Goal: Check status: Check status

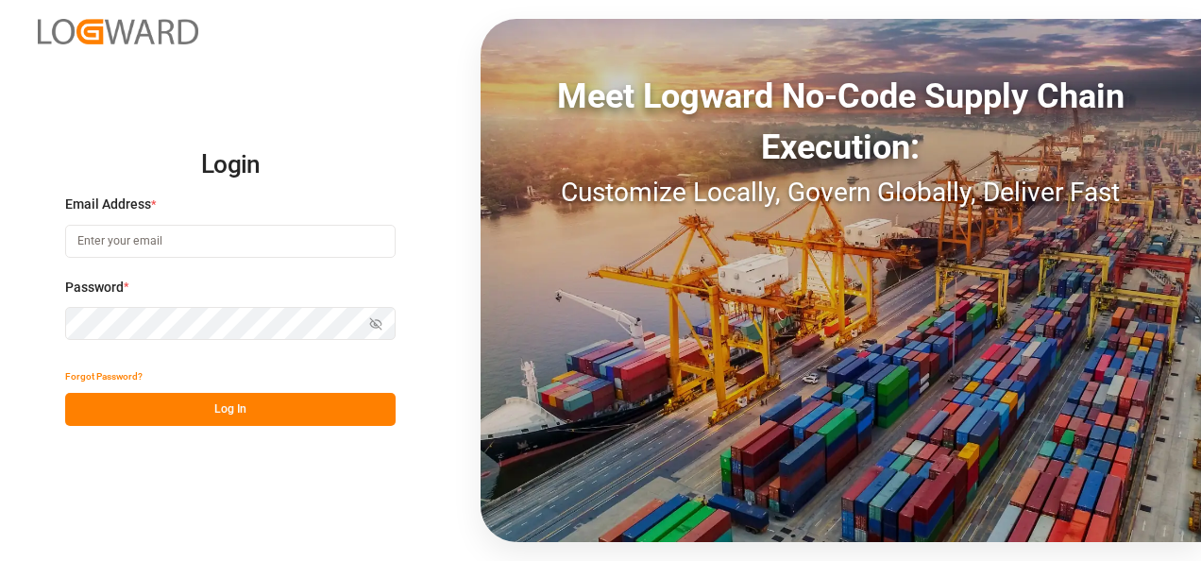
click at [283, 239] on input at bounding box center [230, 241] width 331 height 33
type input "[PERSON_NAME][EMAIL_ADDRESS][PERSON_NAME][DOMAIN_NAME]"
click at [260, 406] on button "Log In" at bounding box center [230, 409] width 331 height 33
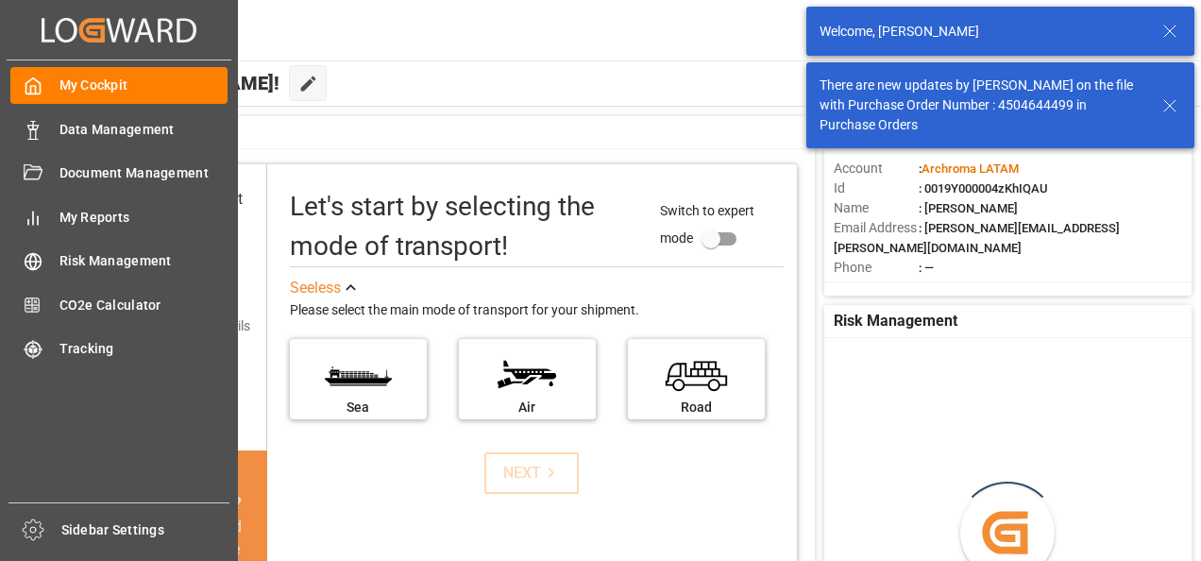
click at [61, 132] on span "Data Management" at bounding box center [143, 130] width 169 height 20
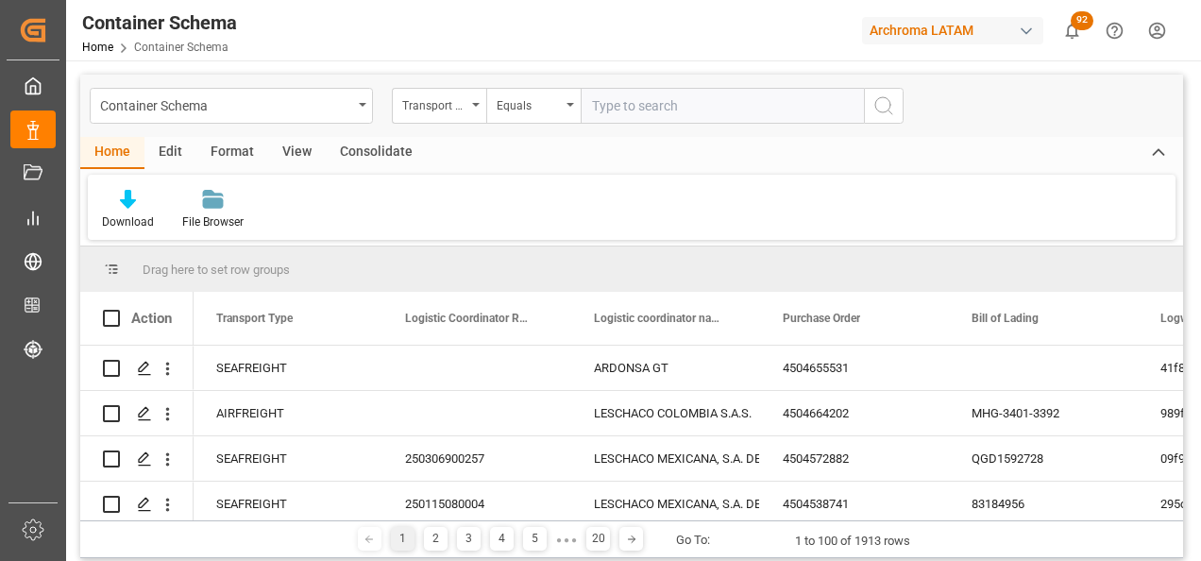
click at [362, 108] on div "Container Schema" at bounding box center [231, 106] width 283 height 36
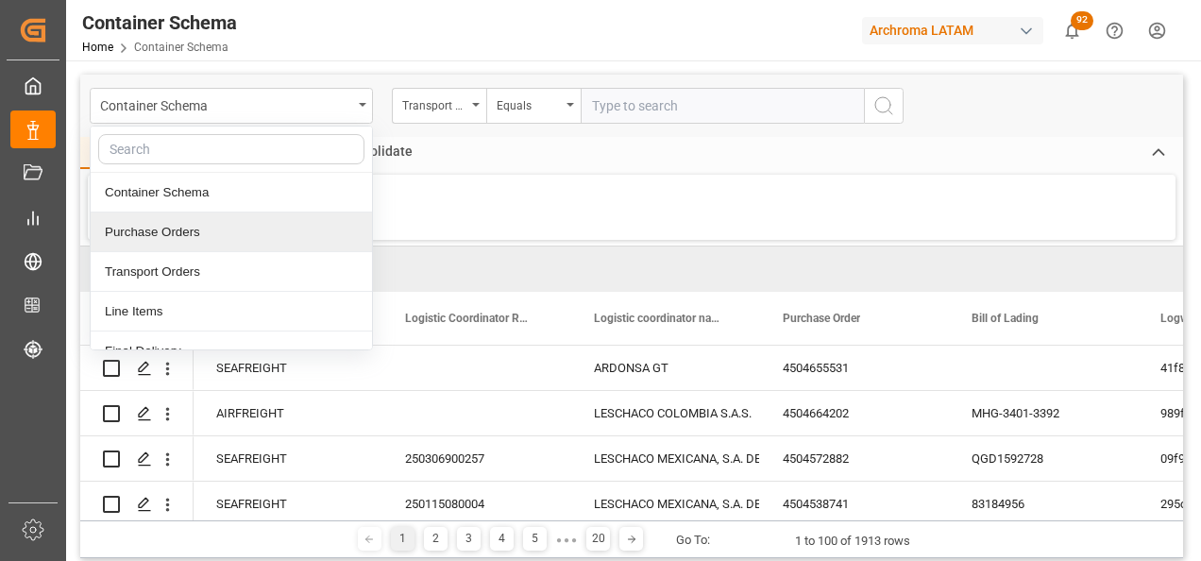
click at [194, 220] on div "Purchase Orders" at bounding box center [231, 232] width 281 height 40
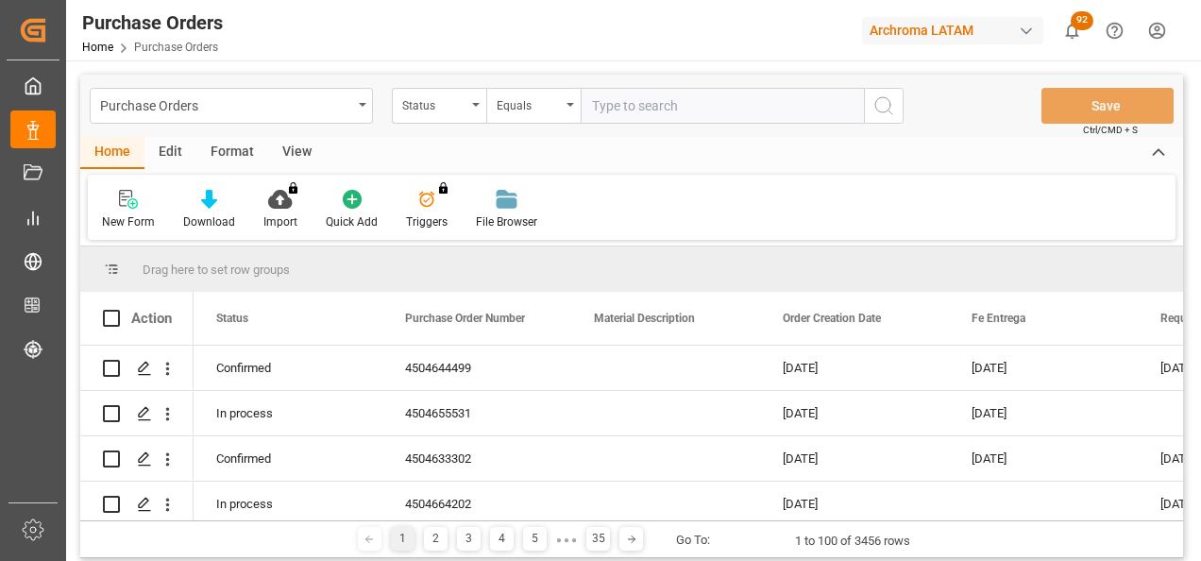
click at [470, 109] on div "Status" at bounding box center [439, 106] width 94 height 36
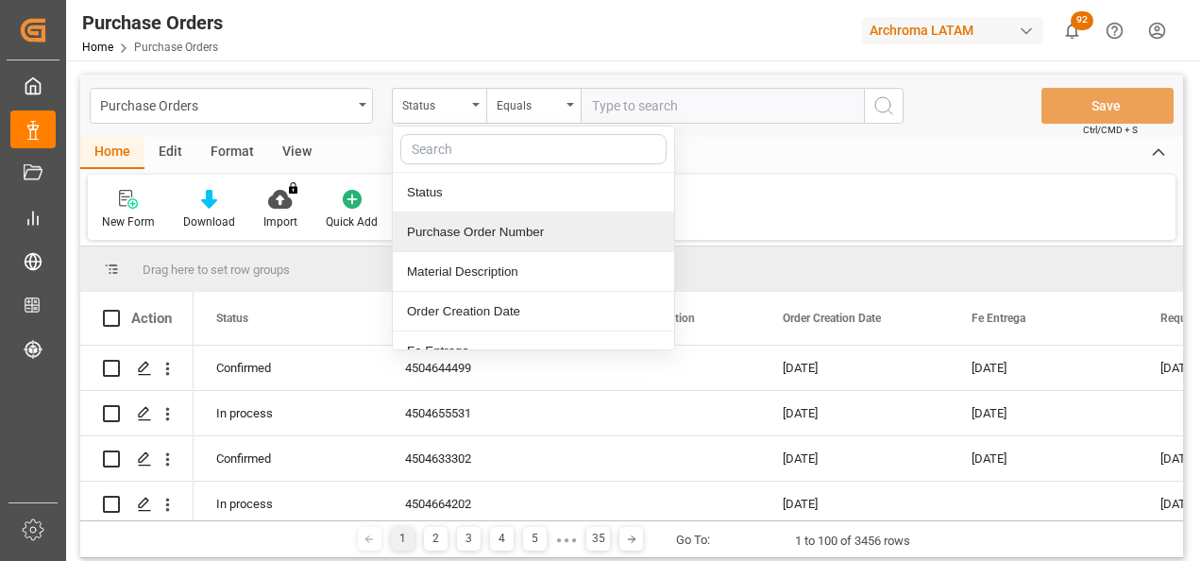
click at [454, 235] on div "Purchase Order Number" at bounding box center [533, 232] width 281 height 40
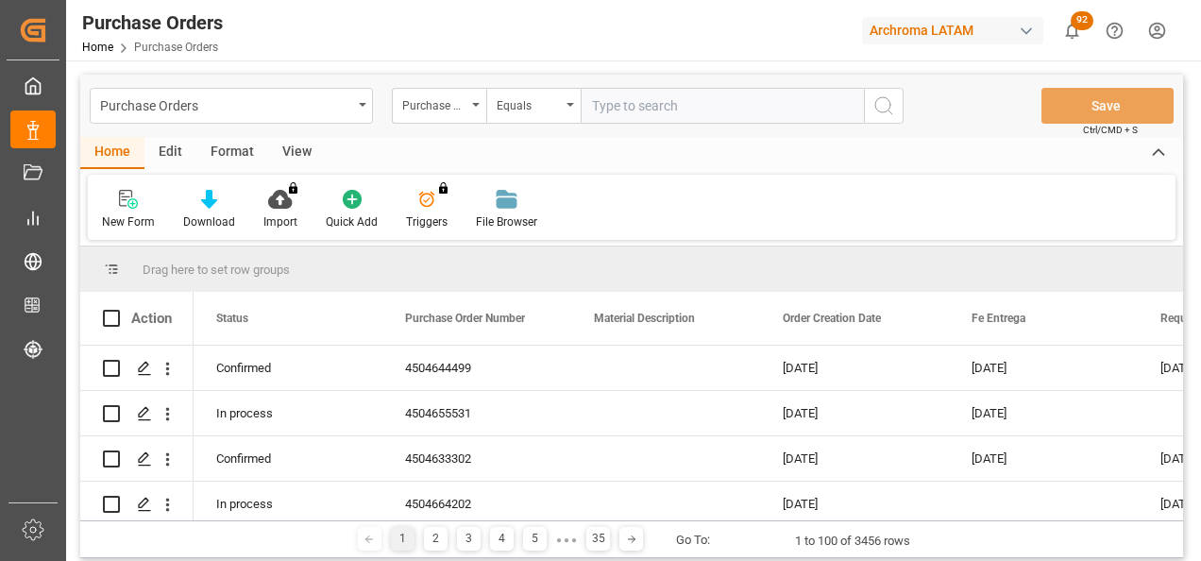
click at [609, 103] on input "text" at bounding box center [722, 106] width 283 height 36
paste input "4504633302"
type input "4504633302"
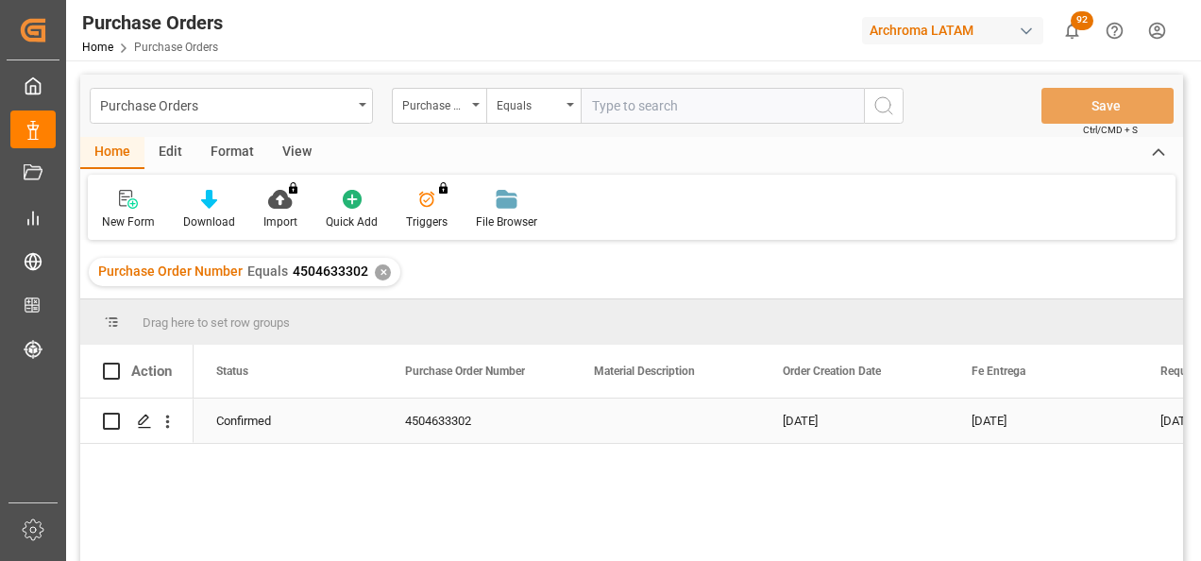
click at [139, 412] on div "Press SPACE to select this row." at bounding box center [143, 421] width 28 height 35
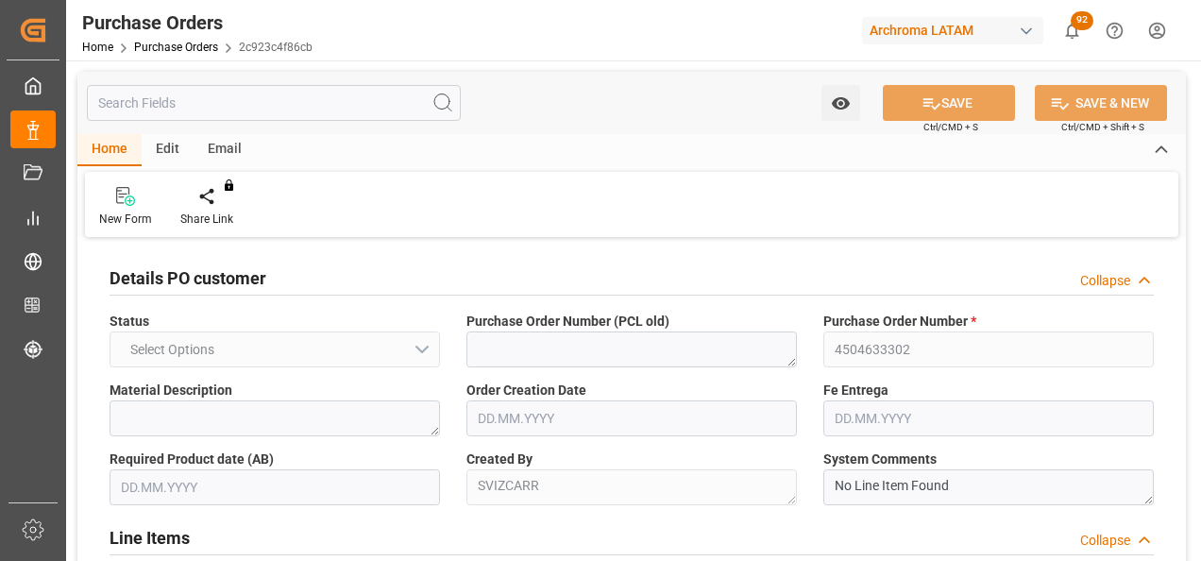
type input "1"
type input "[DATE]"
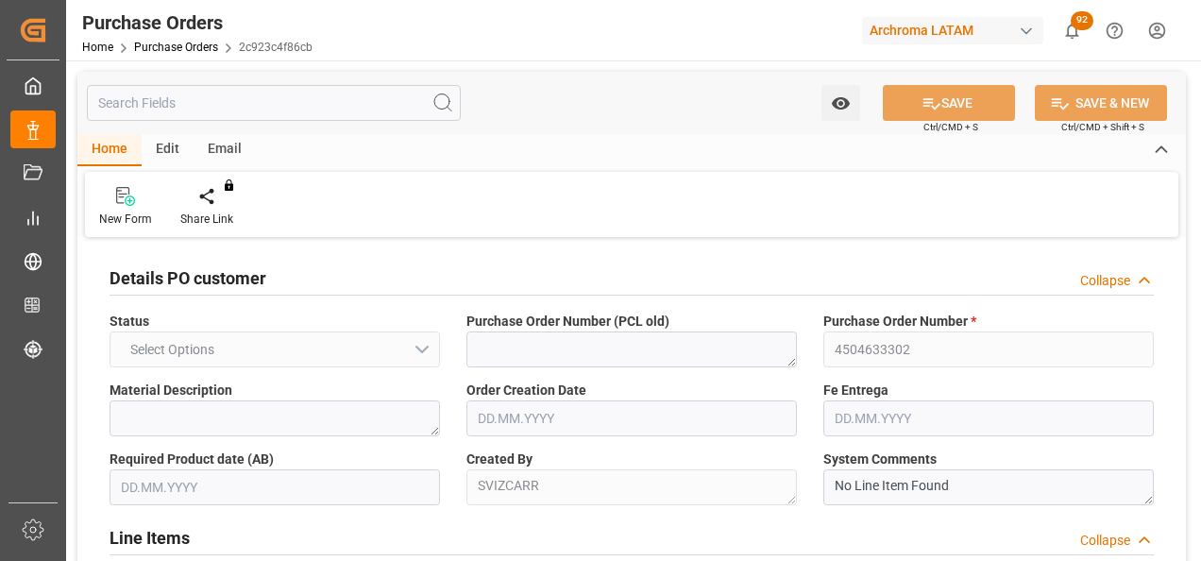
type input "[DATE]"
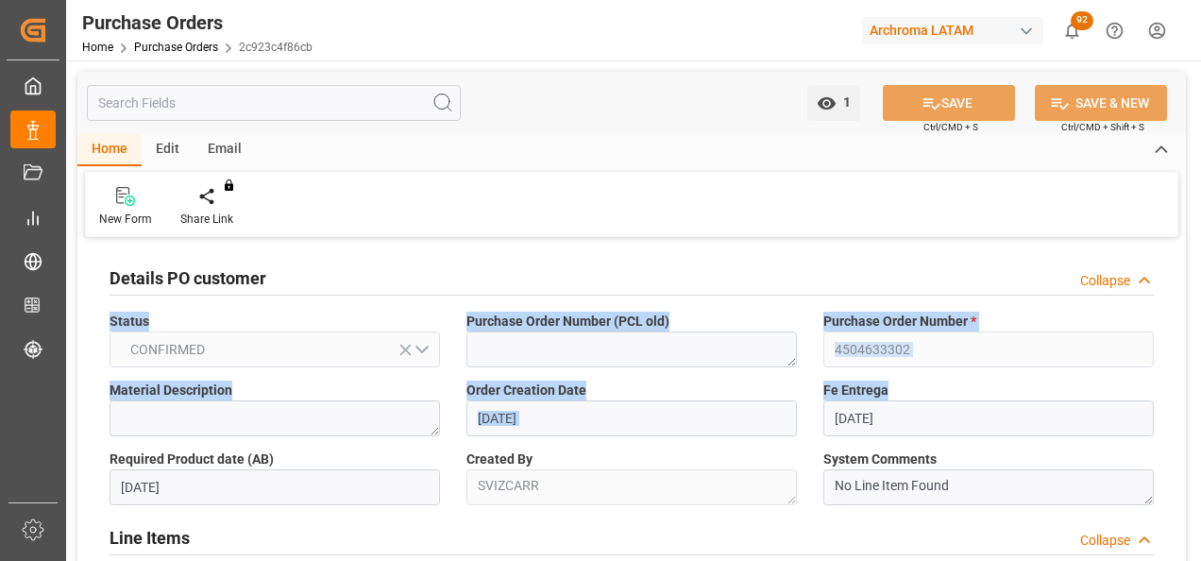
drag, startPoint x: 1131, startPoint y: 254, endPoint x: 1171, endPoint y: 382, distance: 133.5
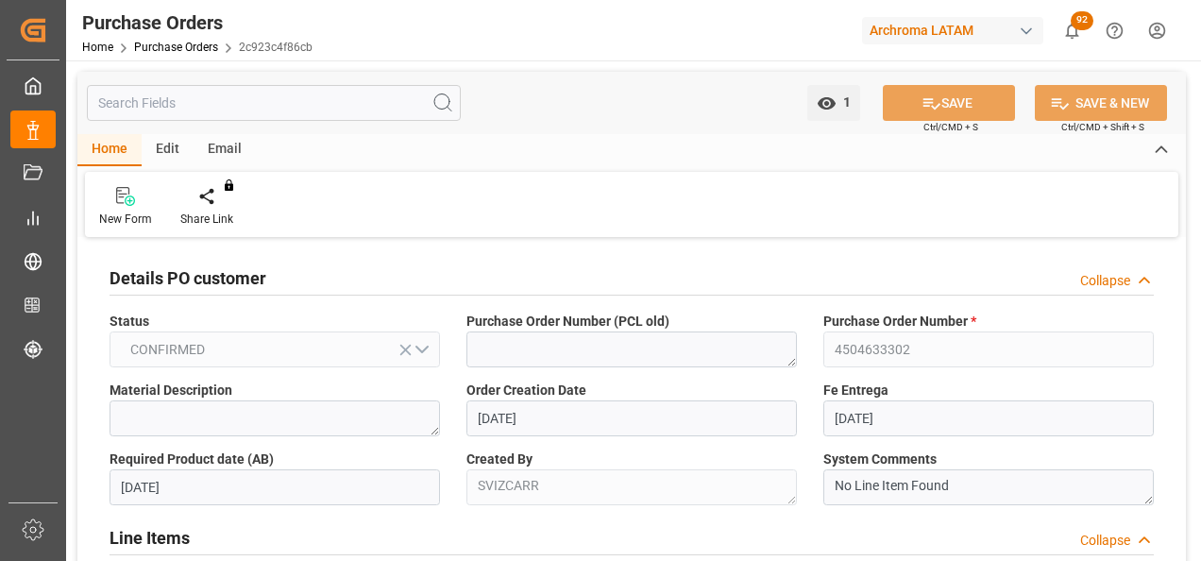
click at [891, 528] on div "Line Items Collapse" at bounding box center [632, 536] width 1044 height 36
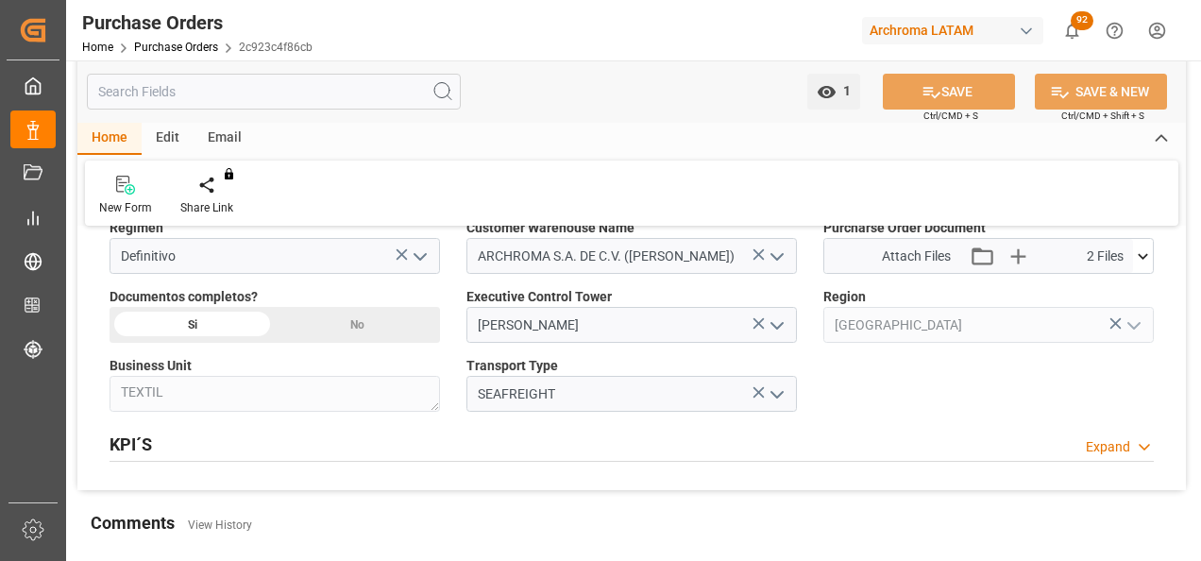
scroll to position [1020, 0]
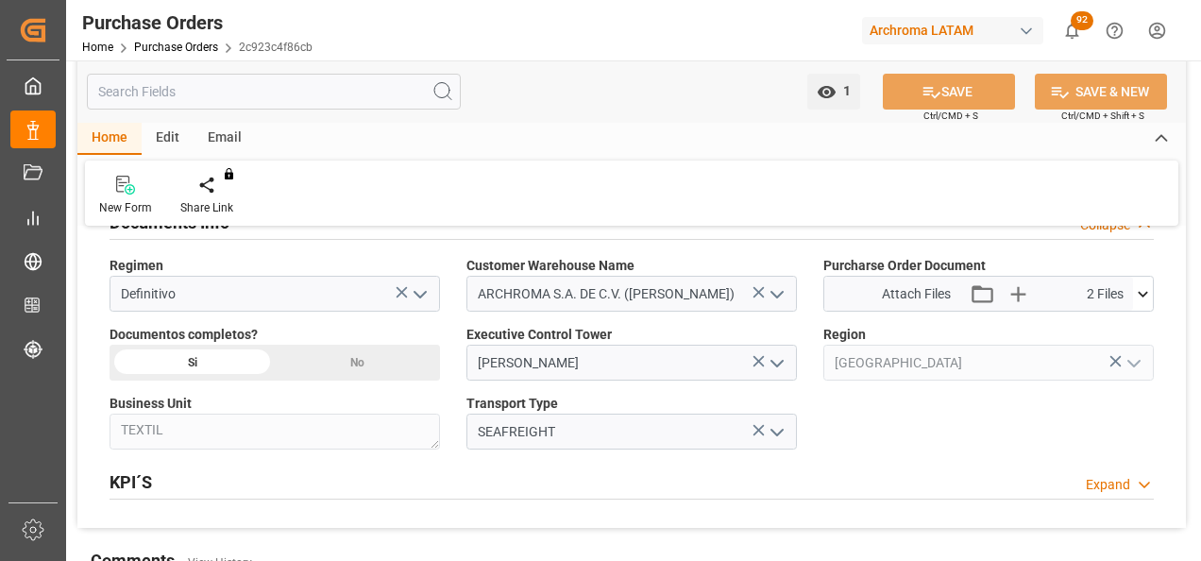
click at [786, 283] on icon "open menu" at bounding box center [777, 294] width 23 height 23
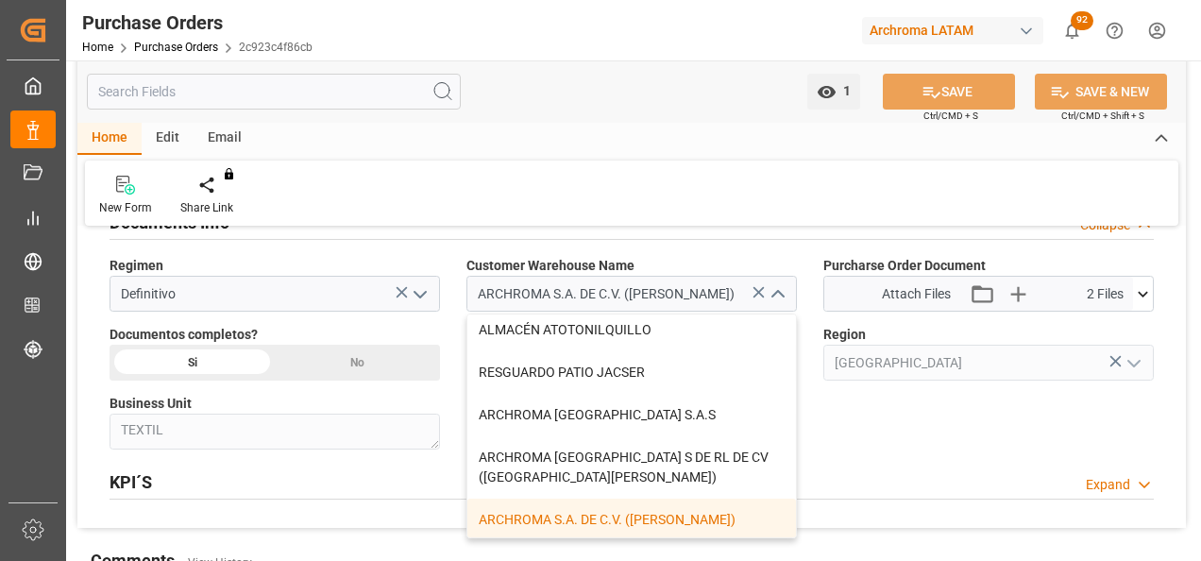
scroll to position [139, 0]
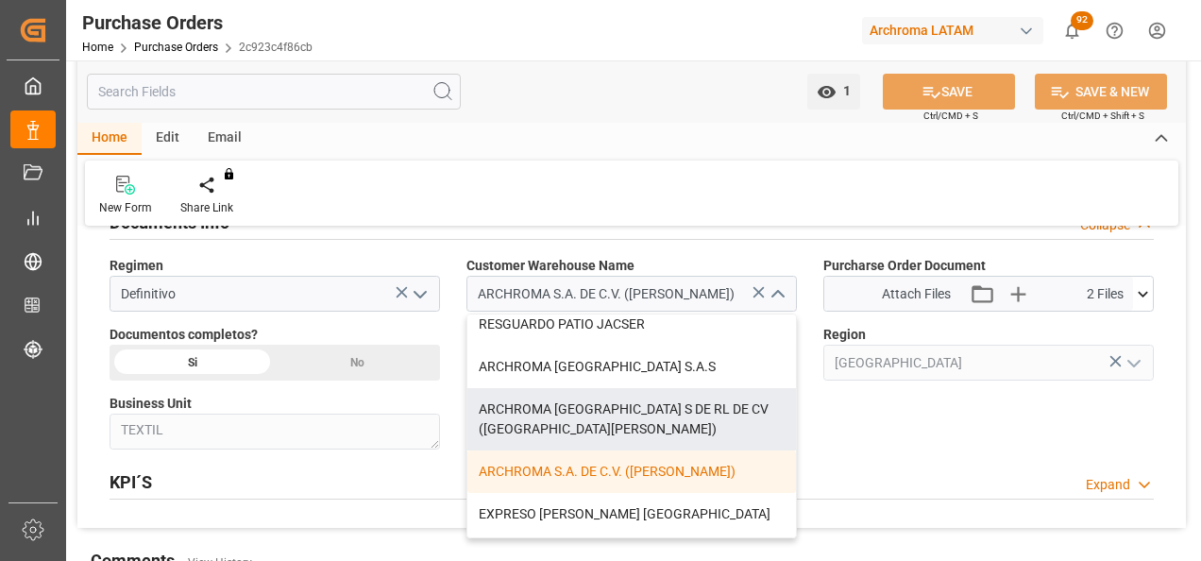
click at [720, 414] on div "ARCHROMA [GEOGRAPHIC_DATA] S DE RL DE CV ([GEOGRAPHIC_DATA][PERSON_NAME])" at bounding box center [631, 419] width 329 height 62
type input "ARCHROMA [GEOGRAPHIC_DATA] S DE RL DE CV ([GEOGRAPHIC_DATA][PERSON_NAME])"
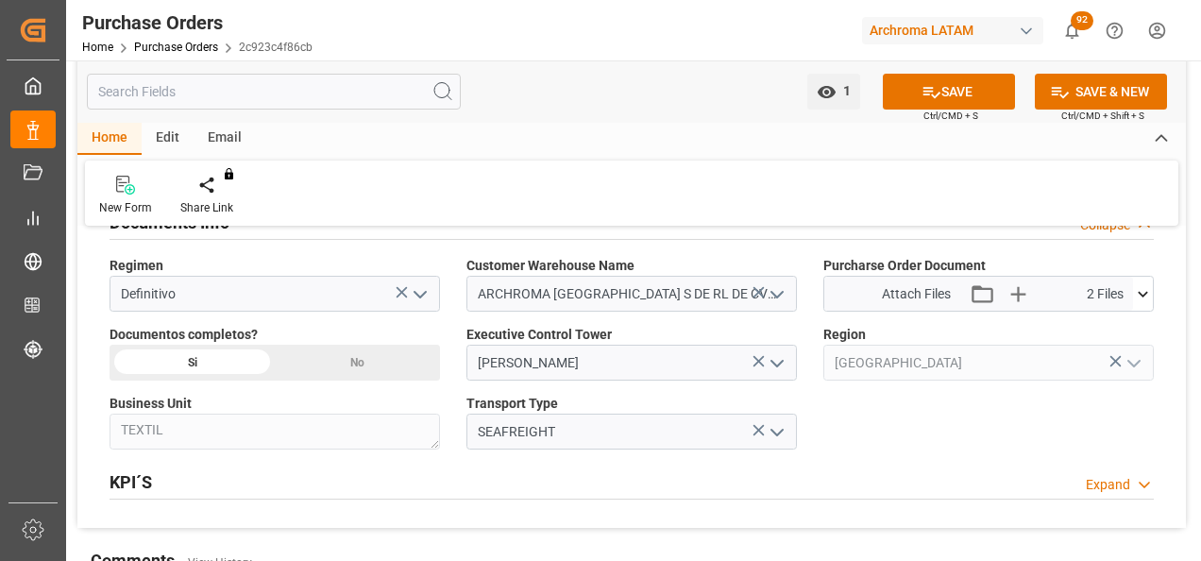
click at [976, 91] on button "SAVE" at bounding box center [949, 92] width 132 height 36
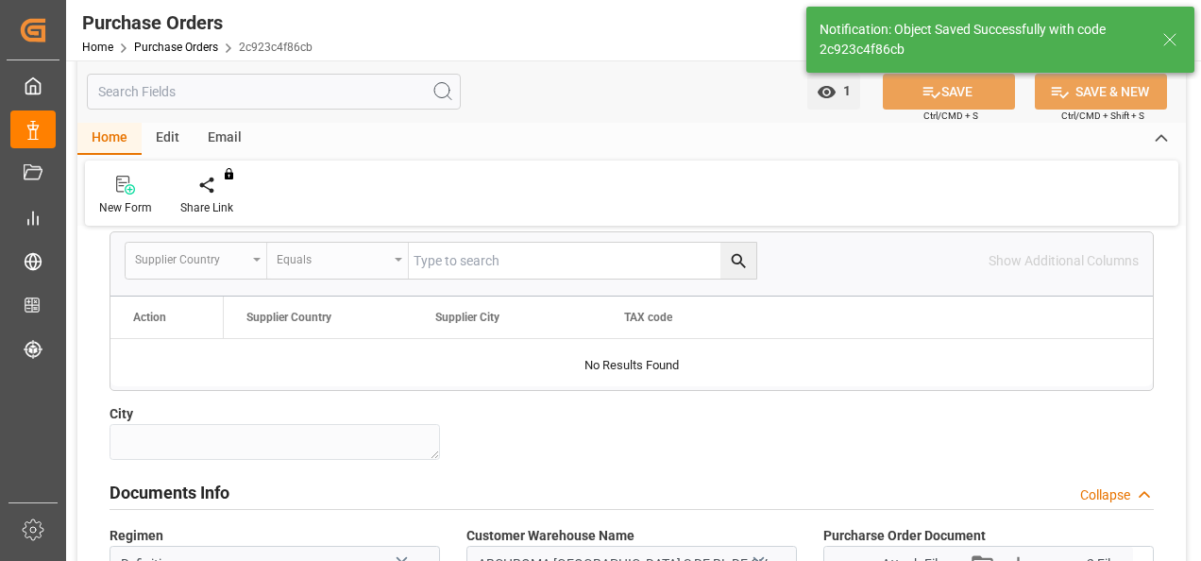
scroll to position [1288, 0]
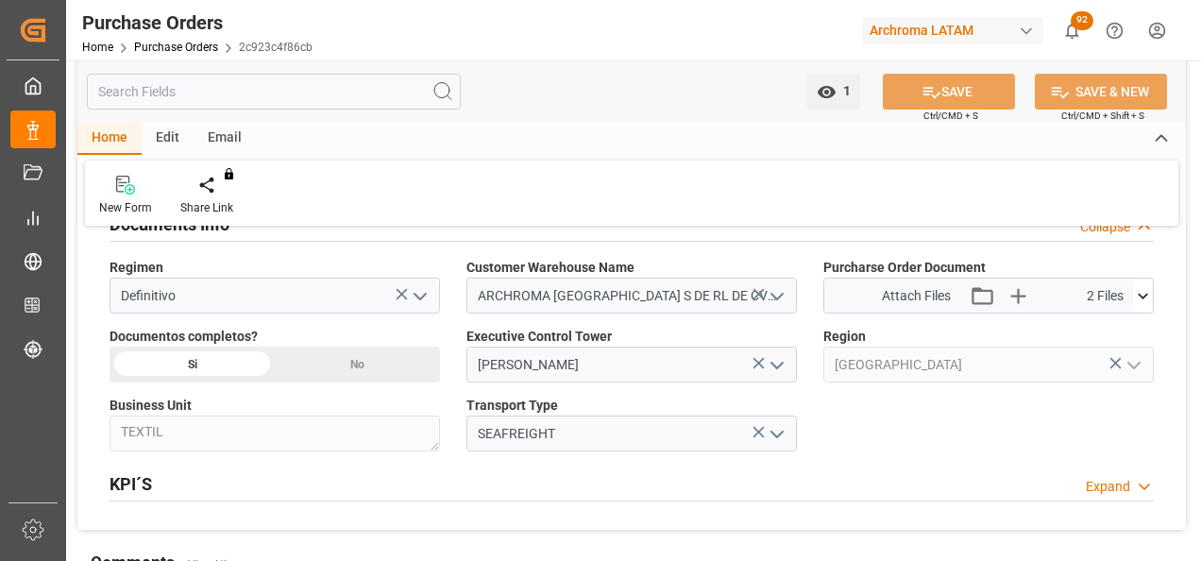
click at [200, 49] on link "Purchase Orders" at bounding box center [176, 47] width 84 height 13
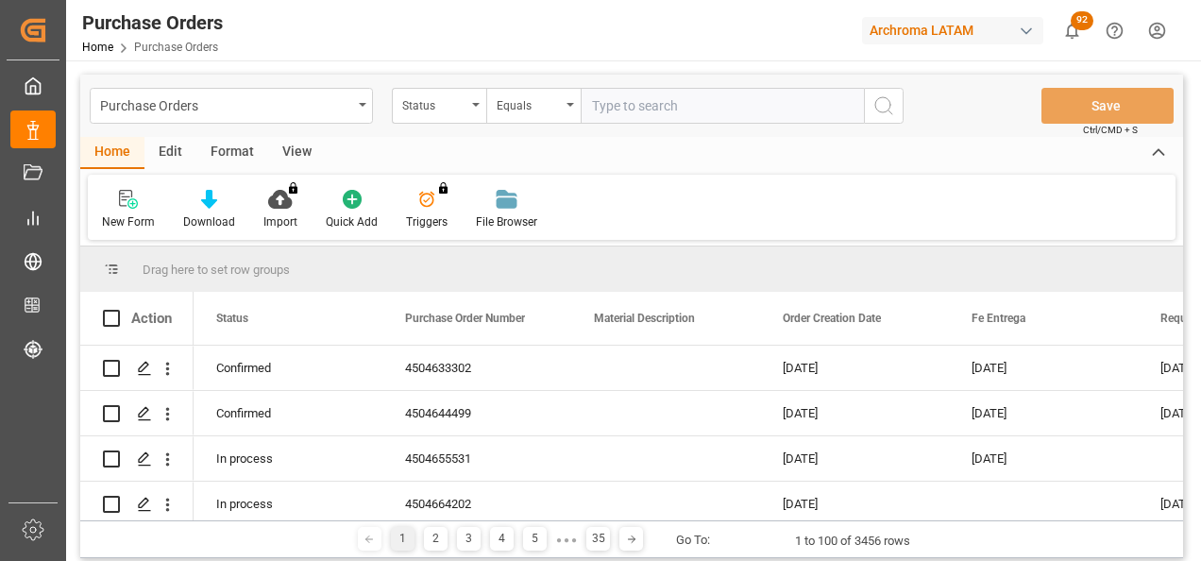
click at [476, 102] on div "Status" at bounding box center [439, 106] width 94 height 36
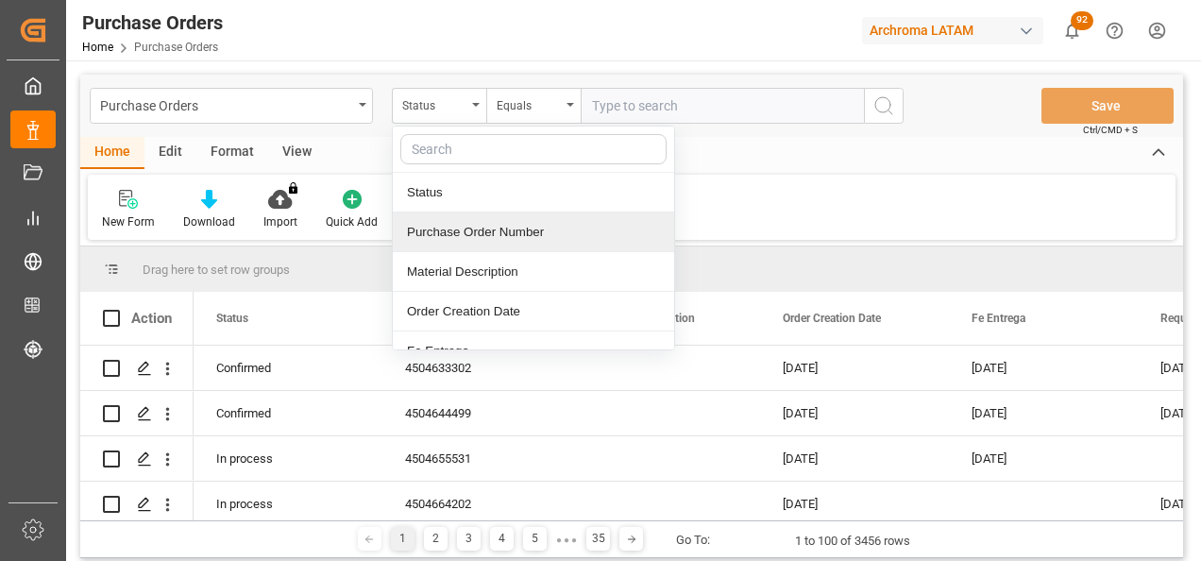
click at [467, 246] on div "Purchase Order Number" at bounding box center [533, 232] width 281 height 40
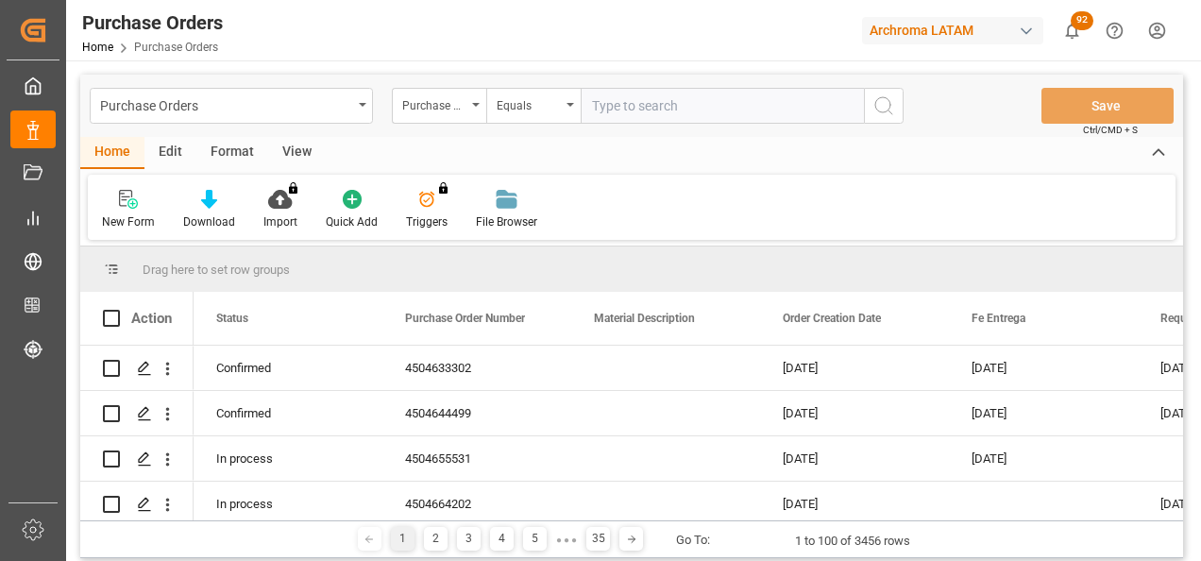
click at [639, 114] on input "text" at bounding box center [722, 106] width 283 height 36
paste input "4504640901"
type input "4504640901"
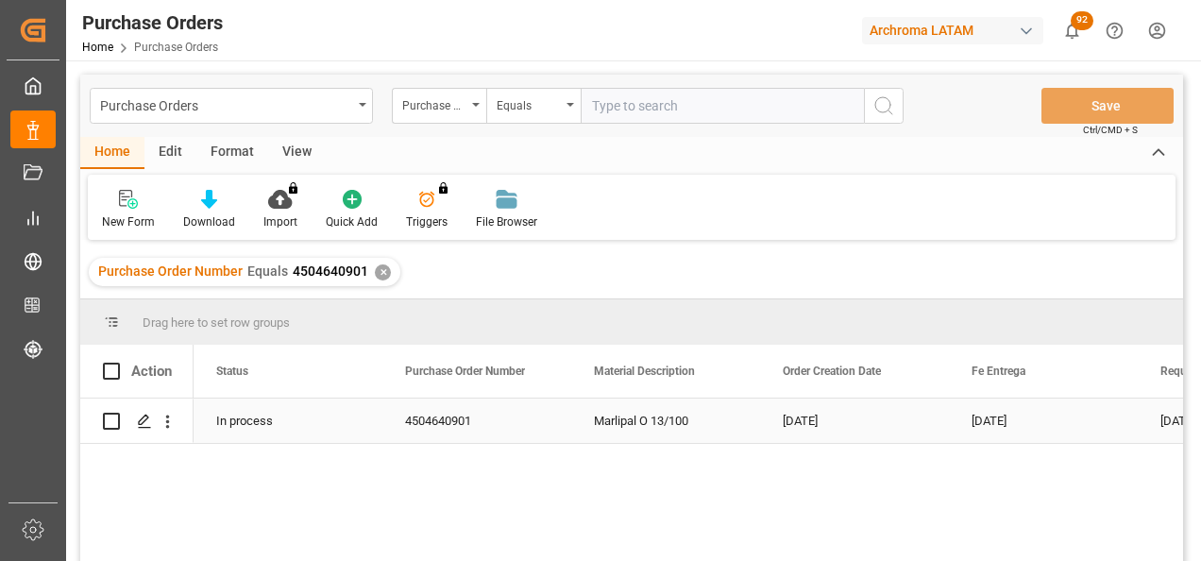
click at [142, 430] on div "Press SPACE to select this row." at bounding box center [143, 421] width 28 height 35
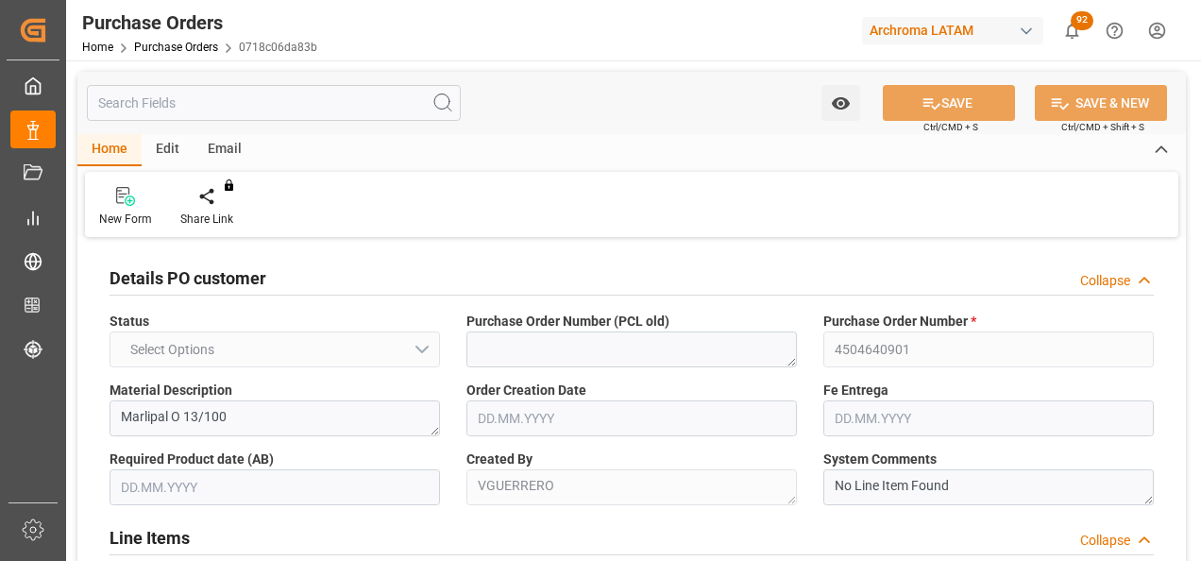
type input "1"
type input "[DATE]"
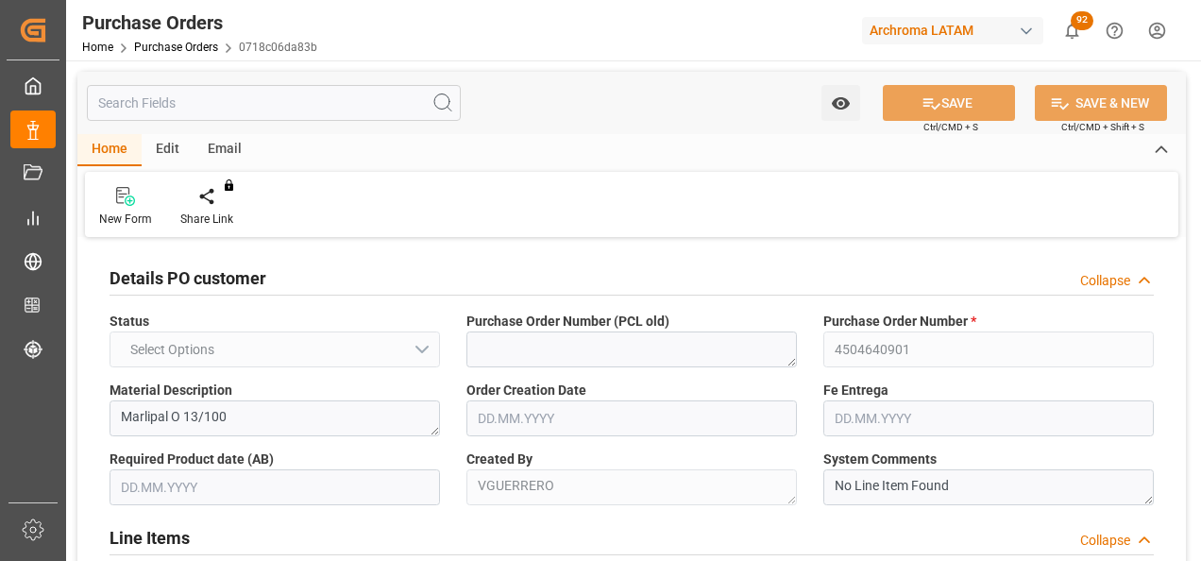
type input "[DATE]"
click at [790, 227] on div "New Form Share Link You don't have permission for this feature. Contact admin." at bounding box center [632, 204] width 1094 height 65
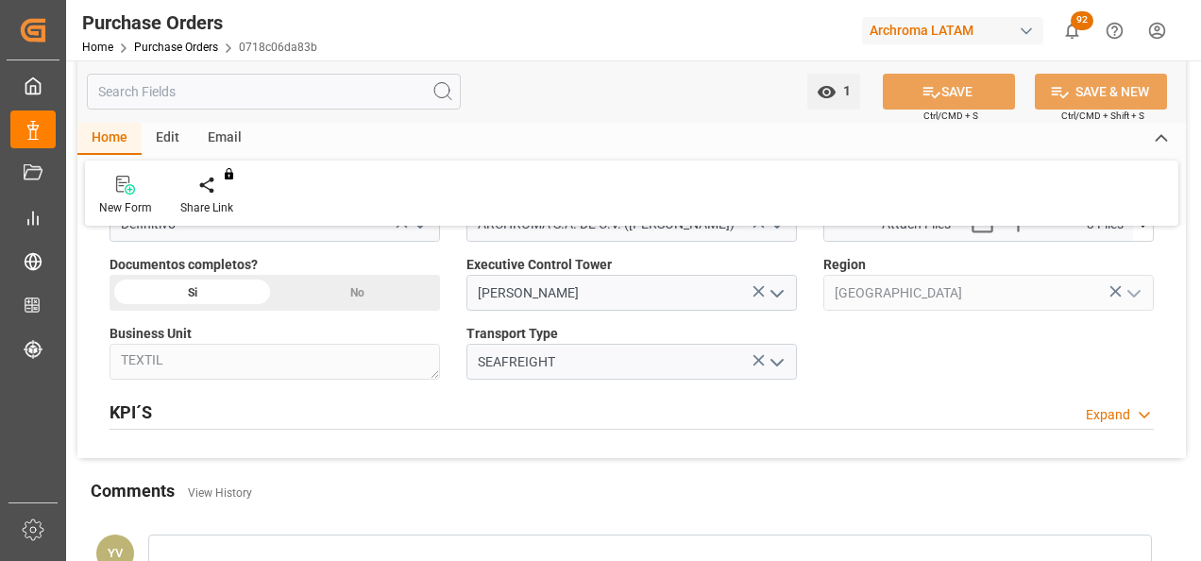
scroll to position [1322, 0]
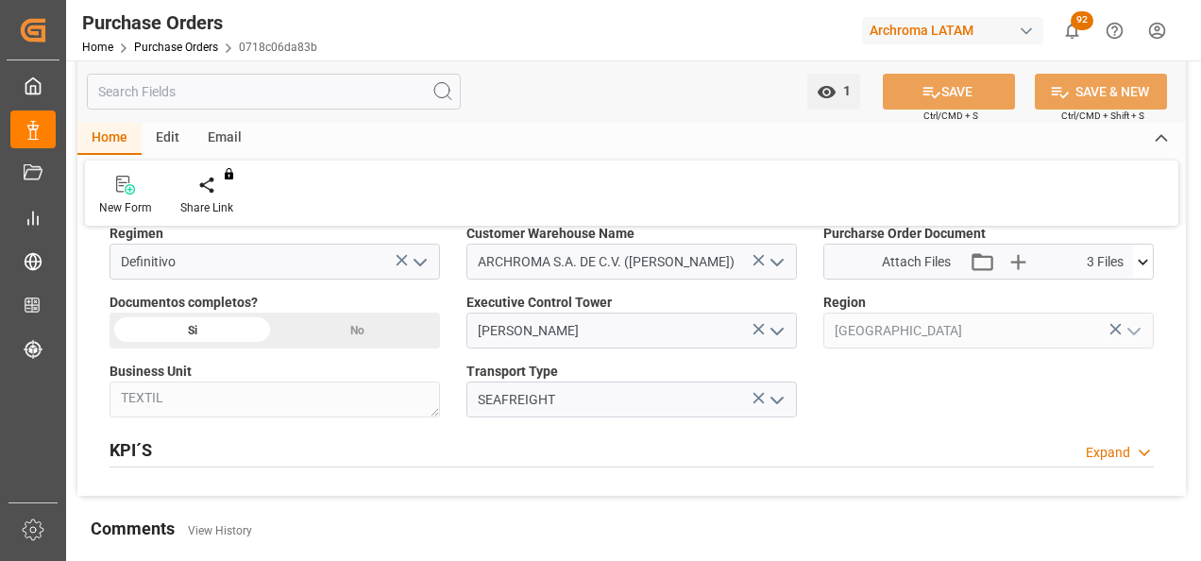
click at [782, 253] on icon "open menu" at bounding box center [777, 262] width 23 height 23
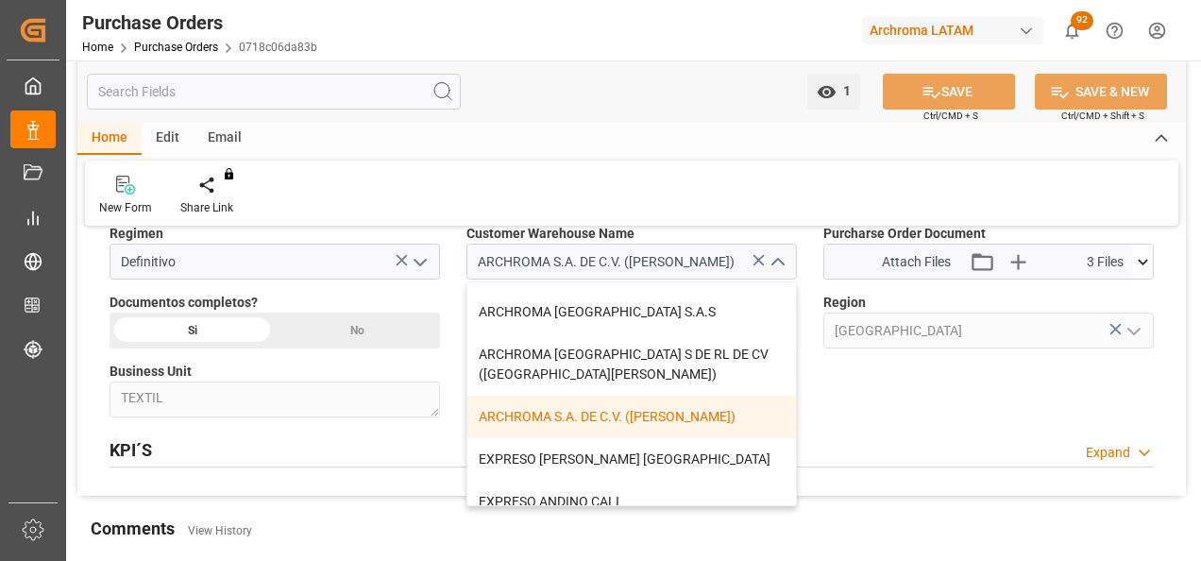
scroll to position [172, 0]
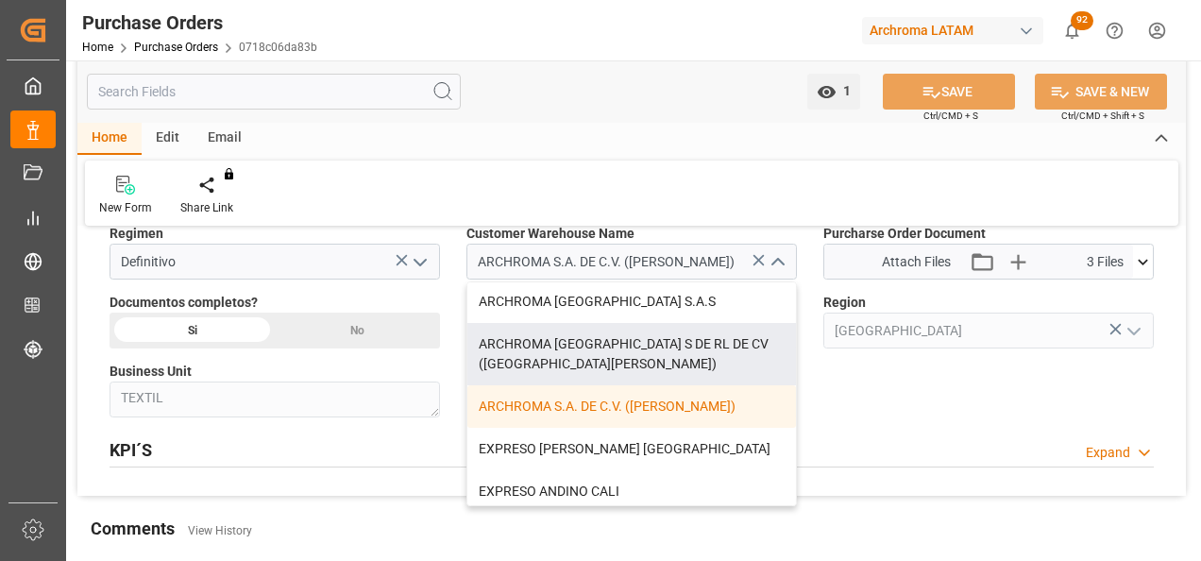
click at [751, 351] on div "ARCHROMA [GEOGRAPHIC_DATA] S DE RL DE CV ([GEOGRAPHIC_DATA][PERSON_NAME])" at bounding box center [631, 354] width 329 height 62
type input "ARCHROMA [GEOGRAPHIC_DATA] S DE RL DE CV ([GEOGRAPHIC_DATA][PERSON_NAME])"
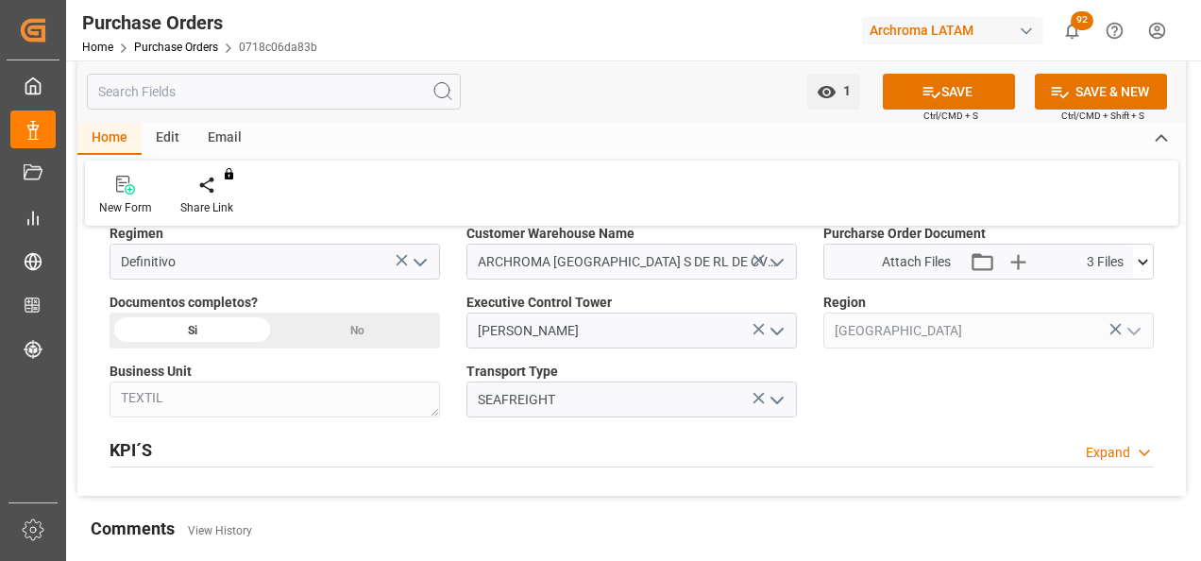
click at [950, 93] on button "SAVE" at bounding box center [949, 92] width 132 height 36
